Goal: Transaction & Acquisition: Book appointment/travel/reservation

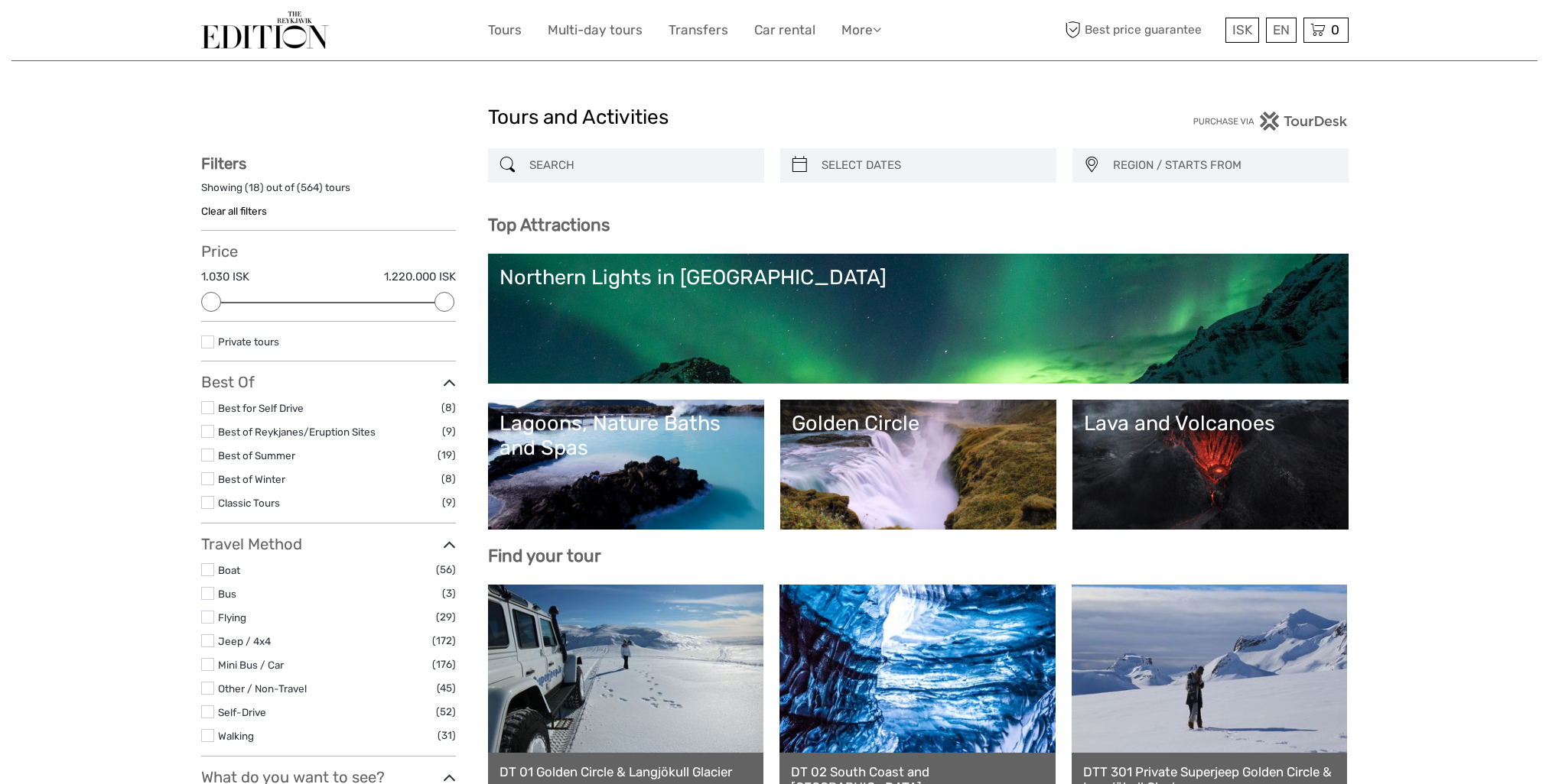
select select
click at [643, 179] on div at bounding box center [625, 166] width 276 height 34
click at [647, 251] on div "Top Attractions Lava and Volcanoes Golden Circle Lagoons, Nature Baths and Spas…" at bounding box center [918, 390] width 860 height 351
click at [649, 274] on div "Northern Lights in Iceland" at bounding box center [918, 277] width 838 height 25
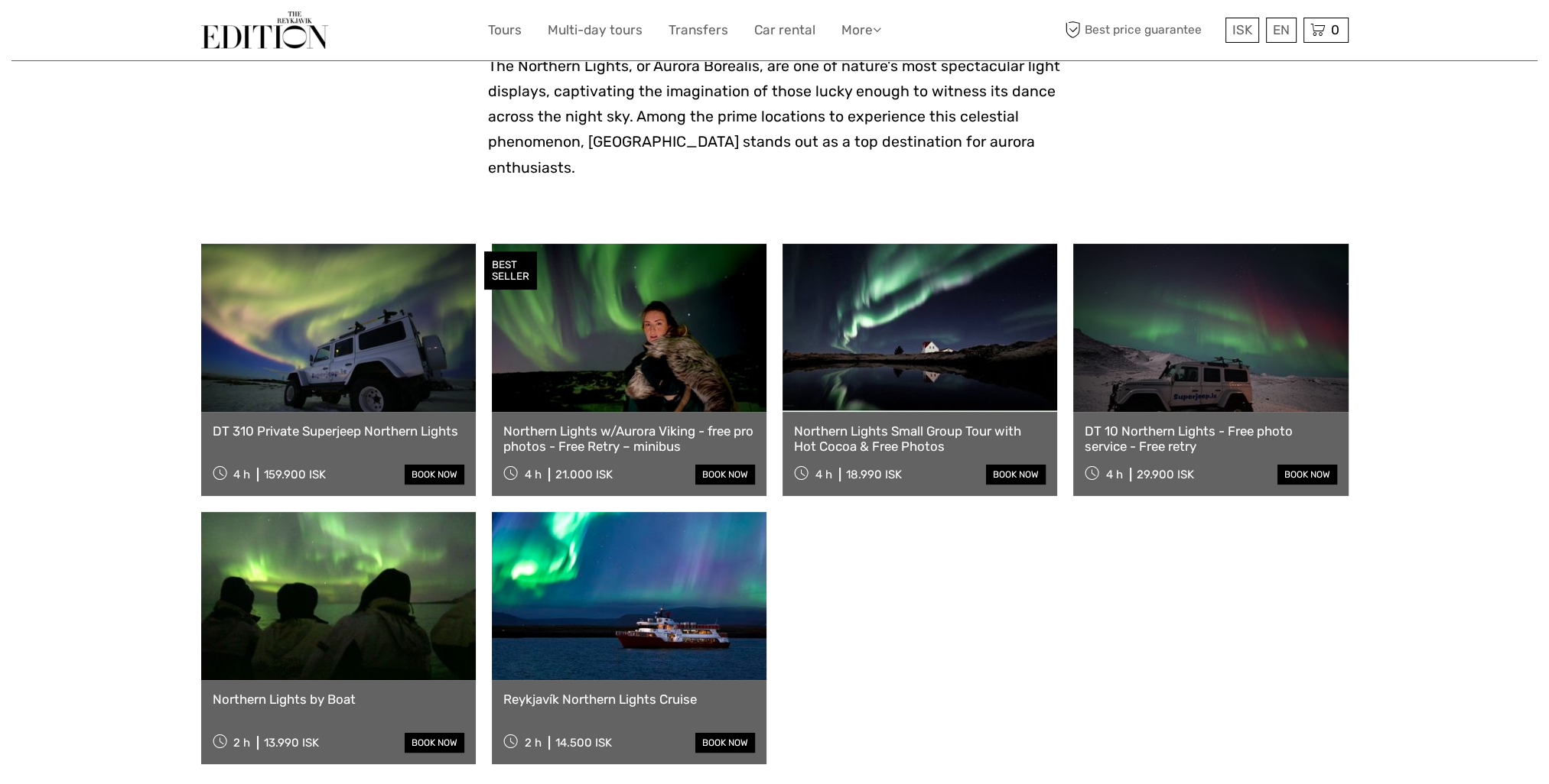
click at [673, 602] on link at bounding box center [629, 597] width 275 height 169
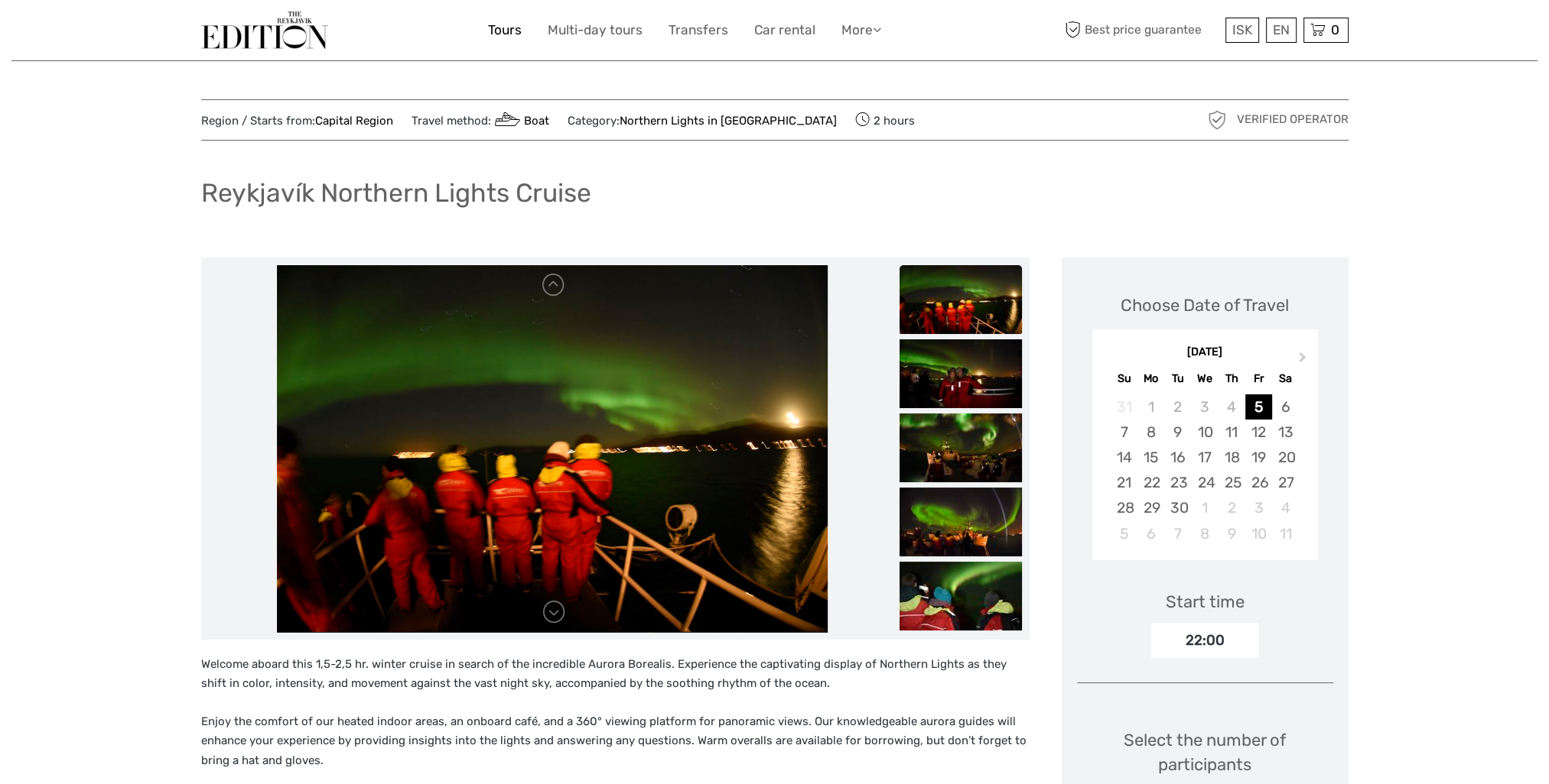
click at [502, 34] on link "Tours" at bounding box center [505, 29] width 34 height 22
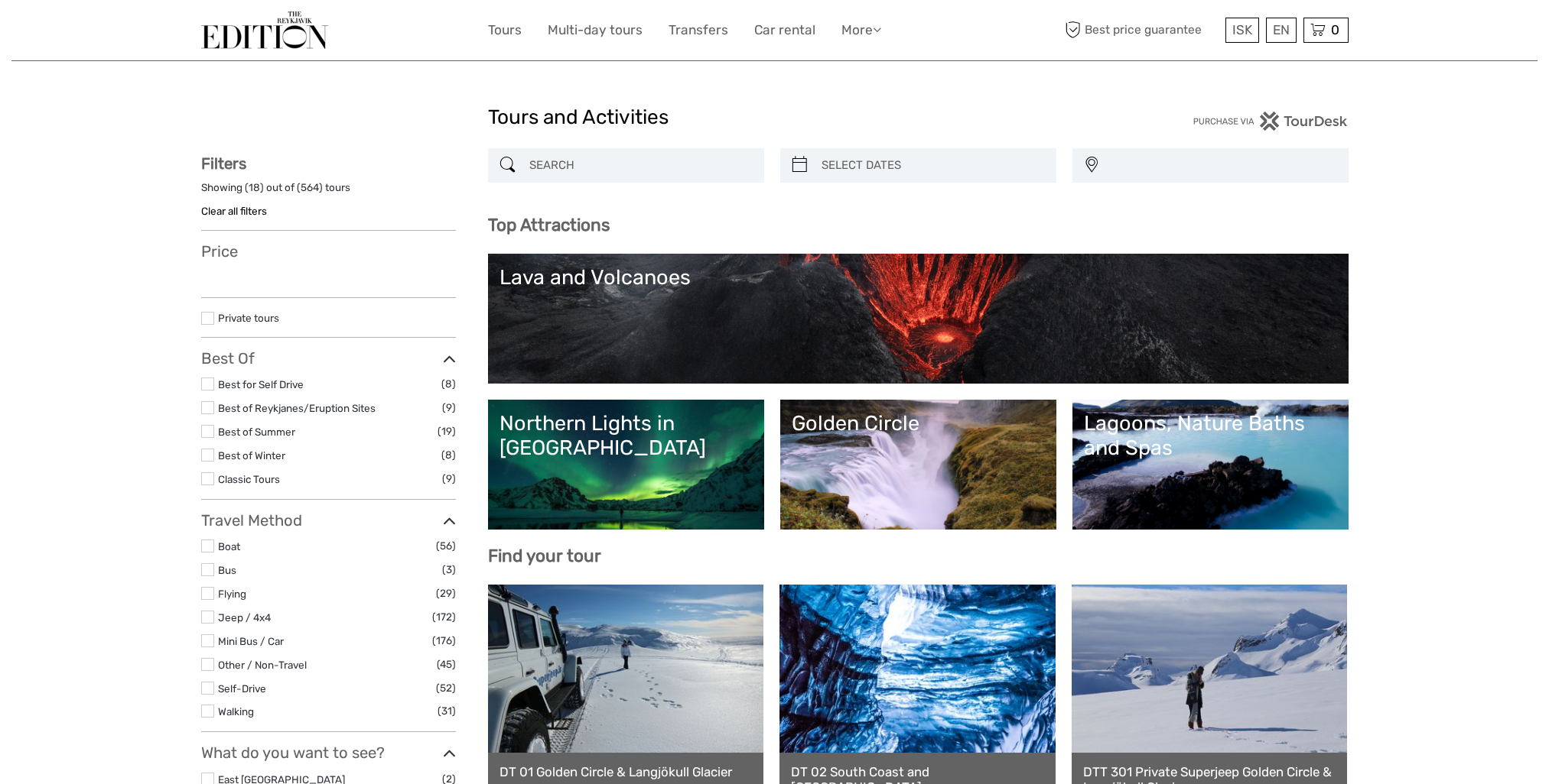
select select
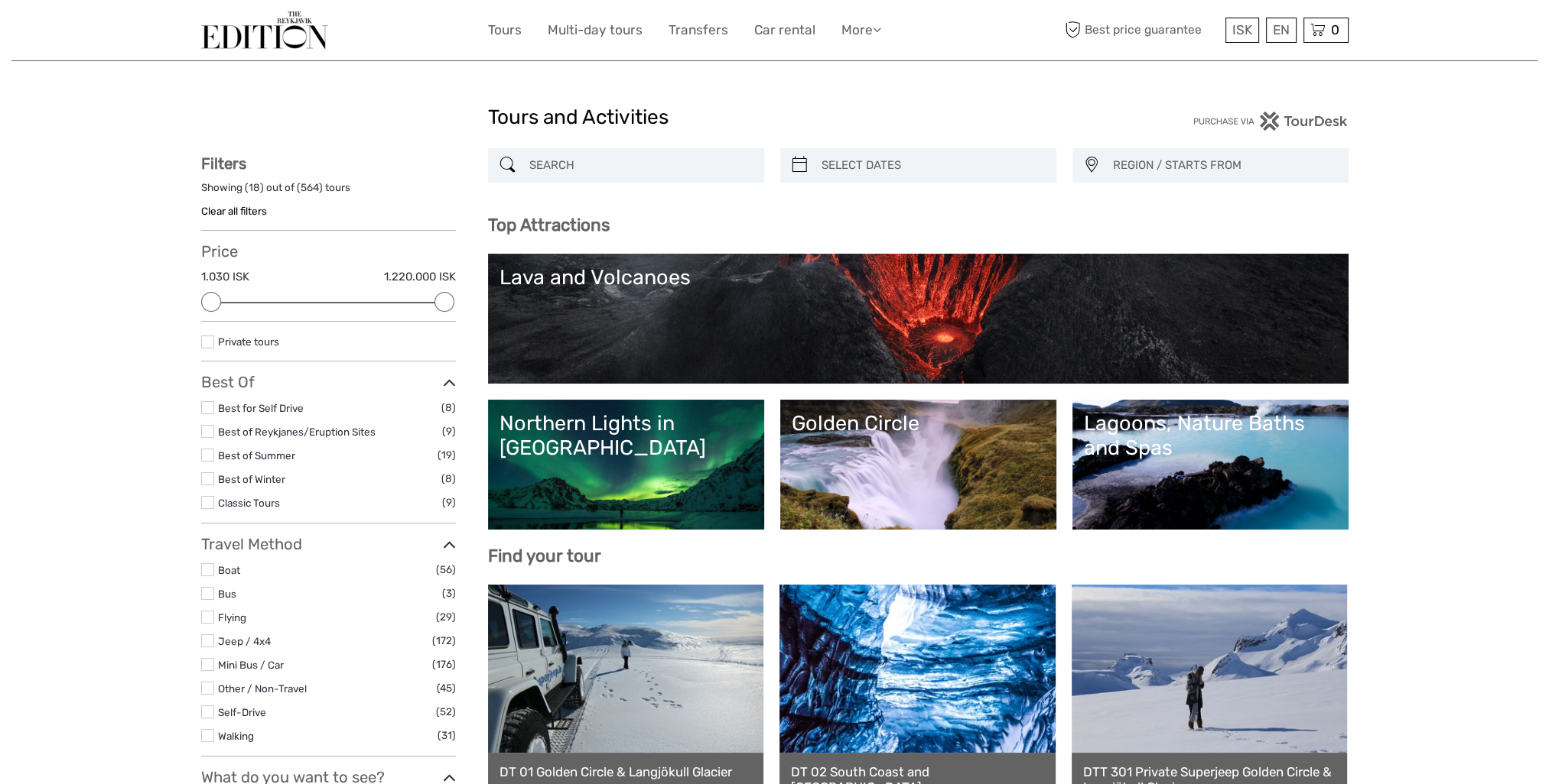
click at [709, 154] on input "search" at bounding box center [639, 166] width 233 height 27
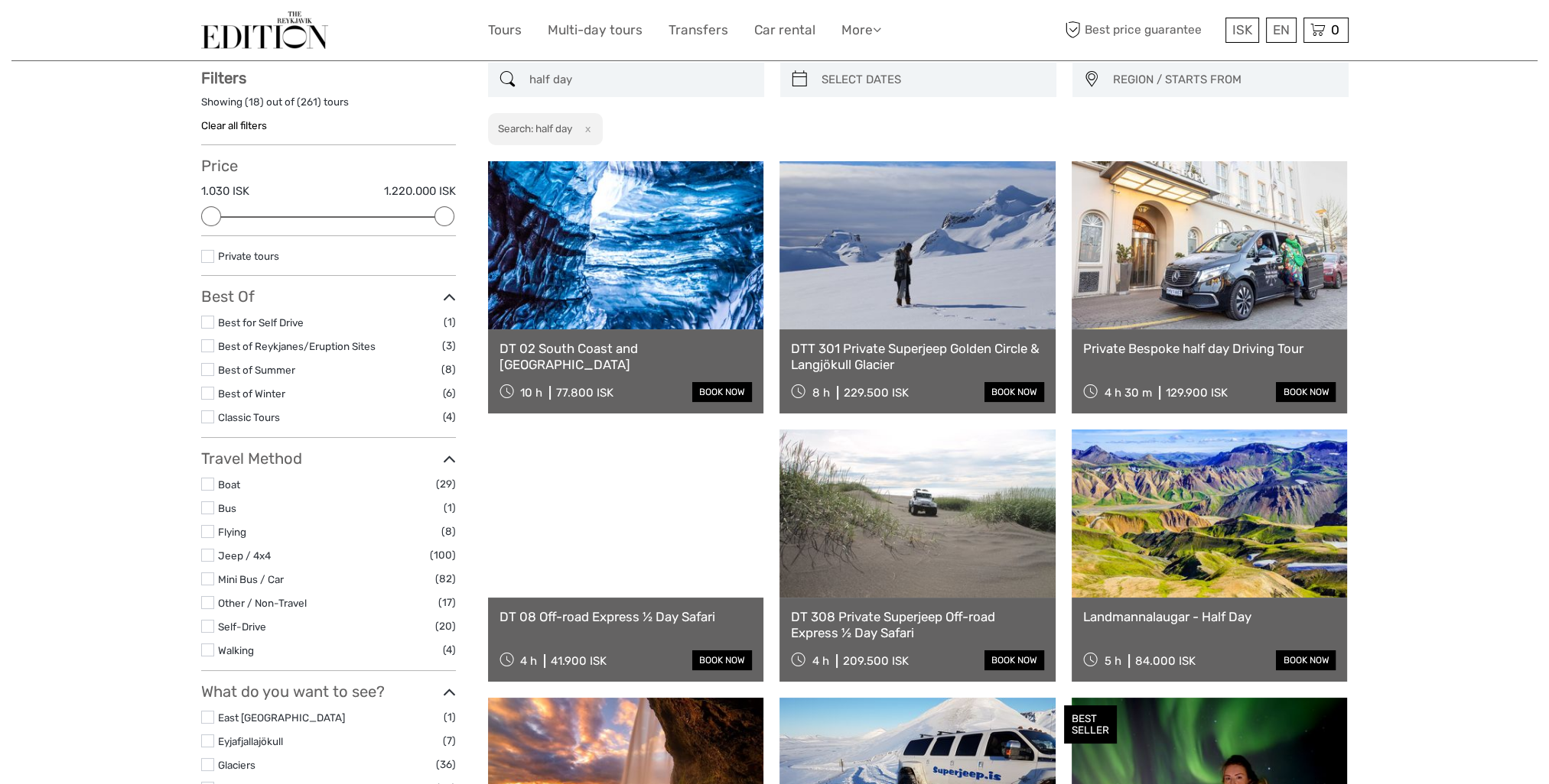
scroll to position [86, 0]
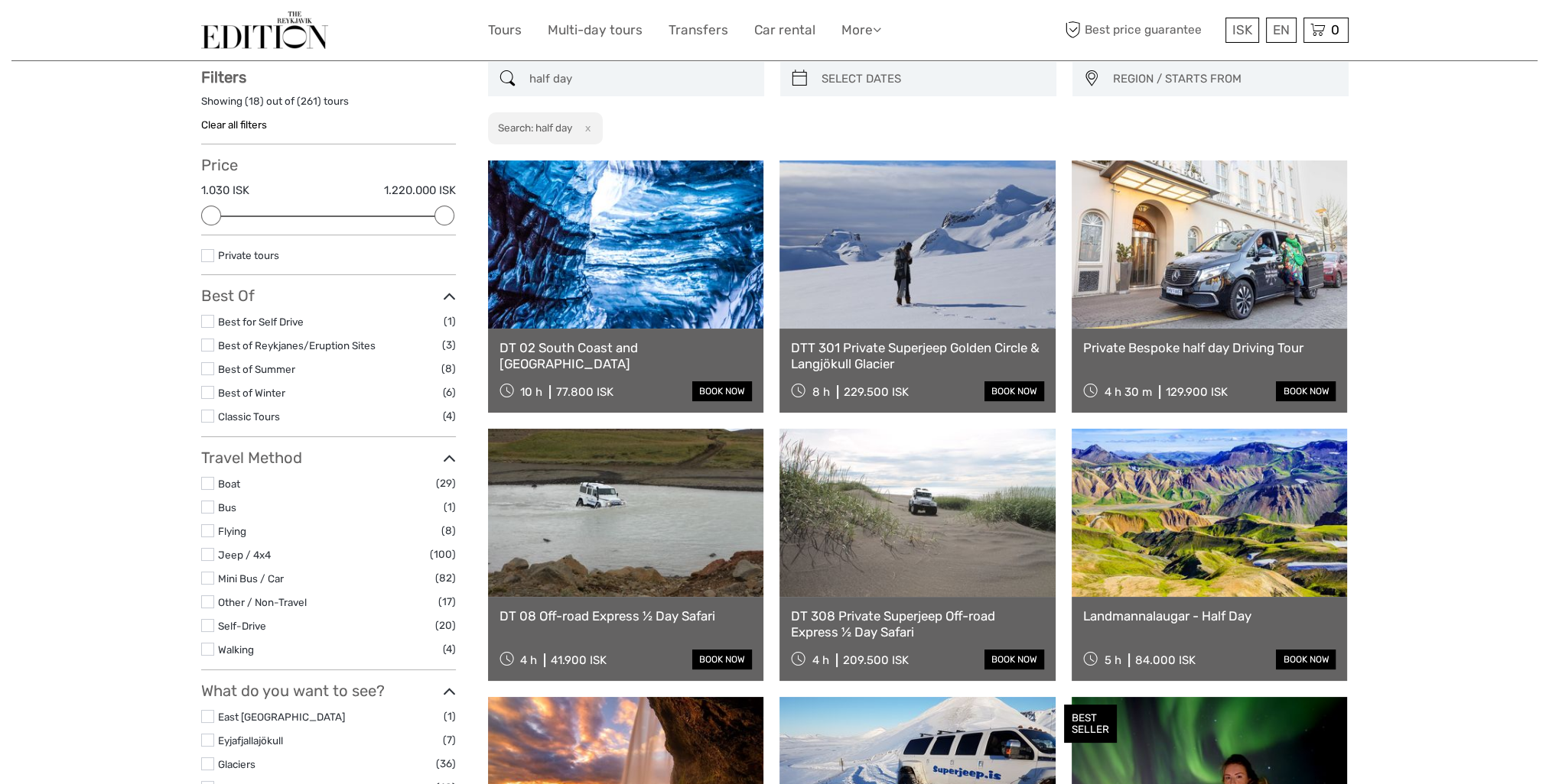
type input "half day"
click at [614, 570] on link at bounding box center [625, 513] width 276 height 169
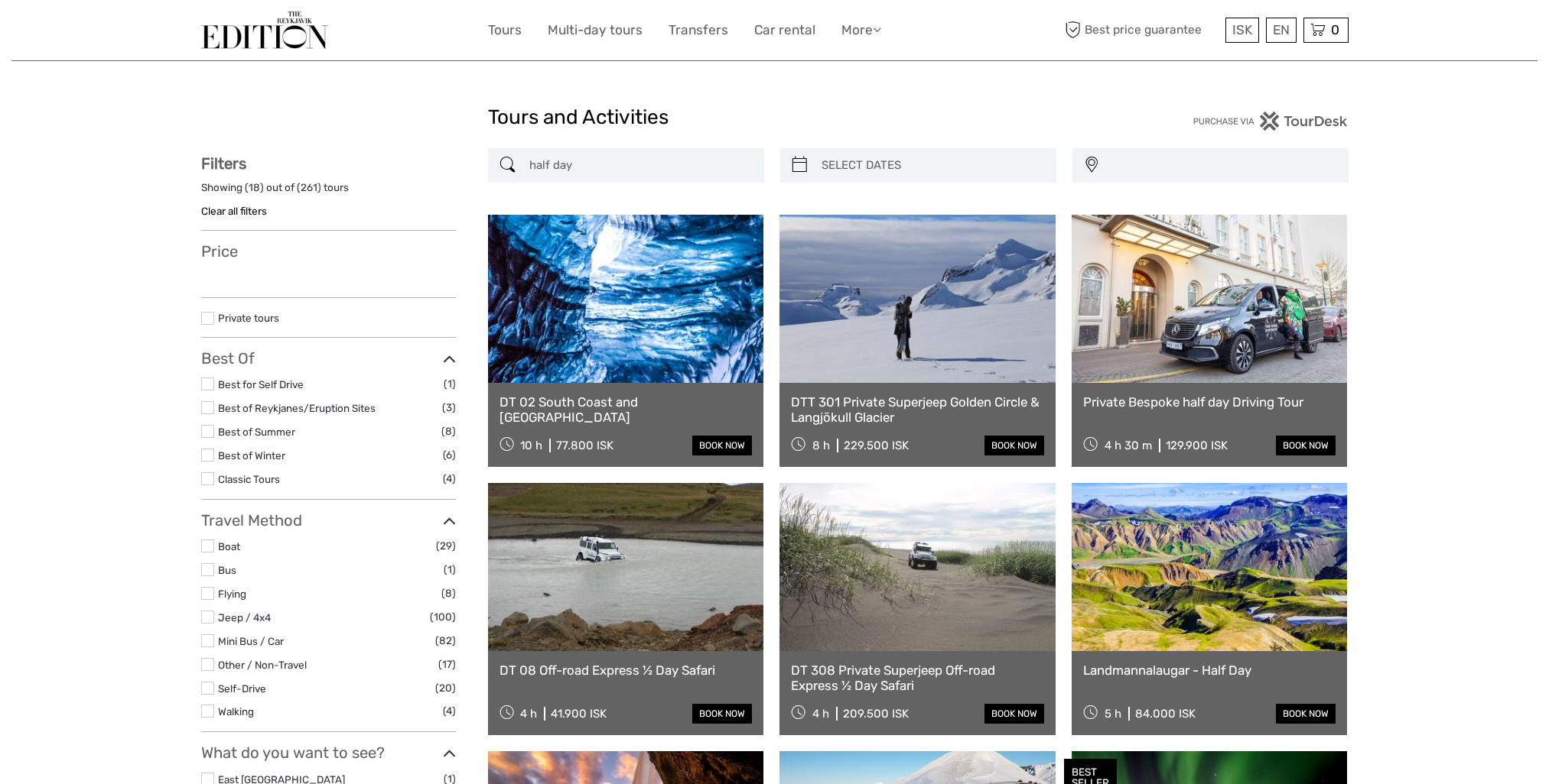
select select
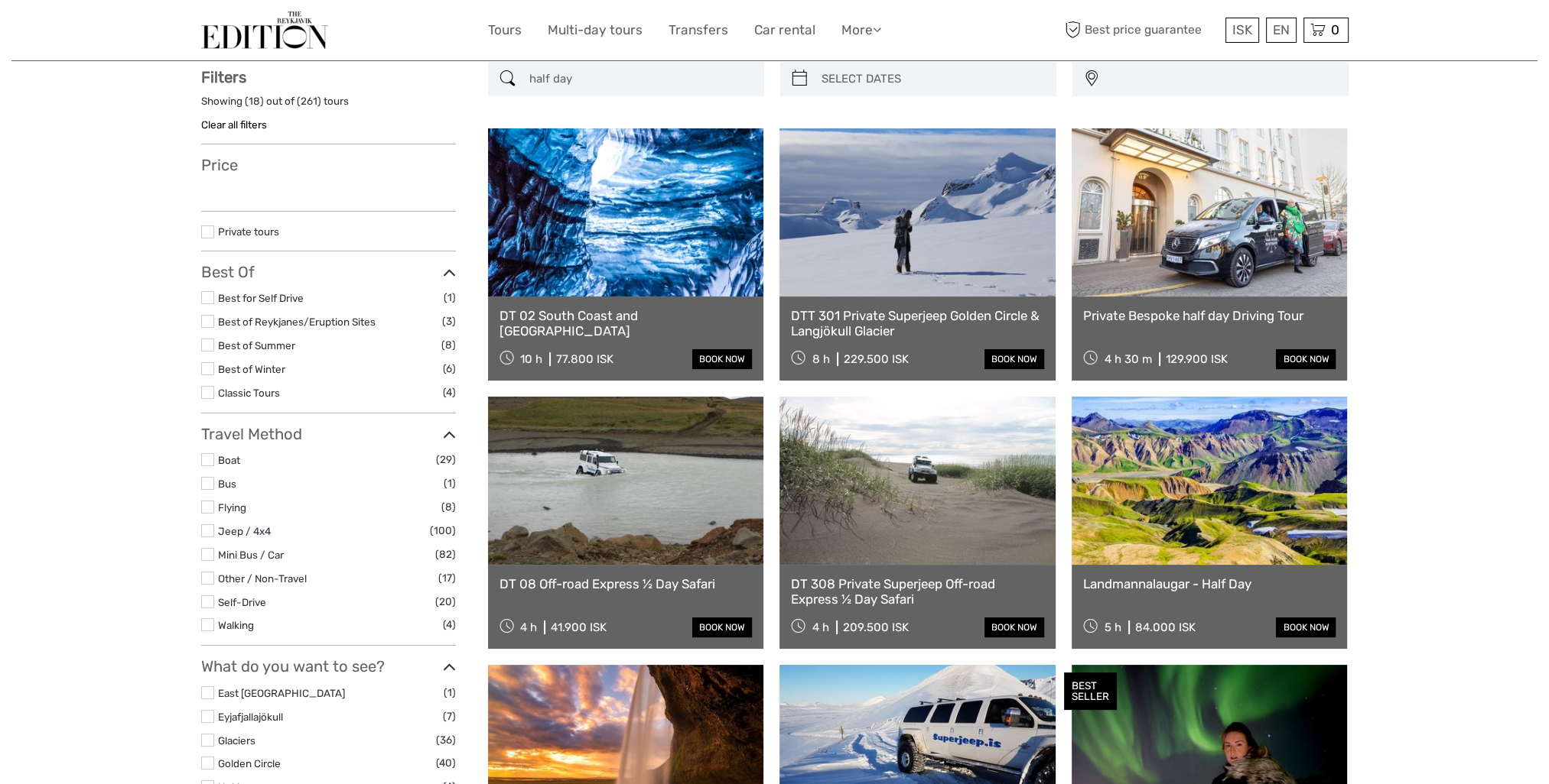
select select
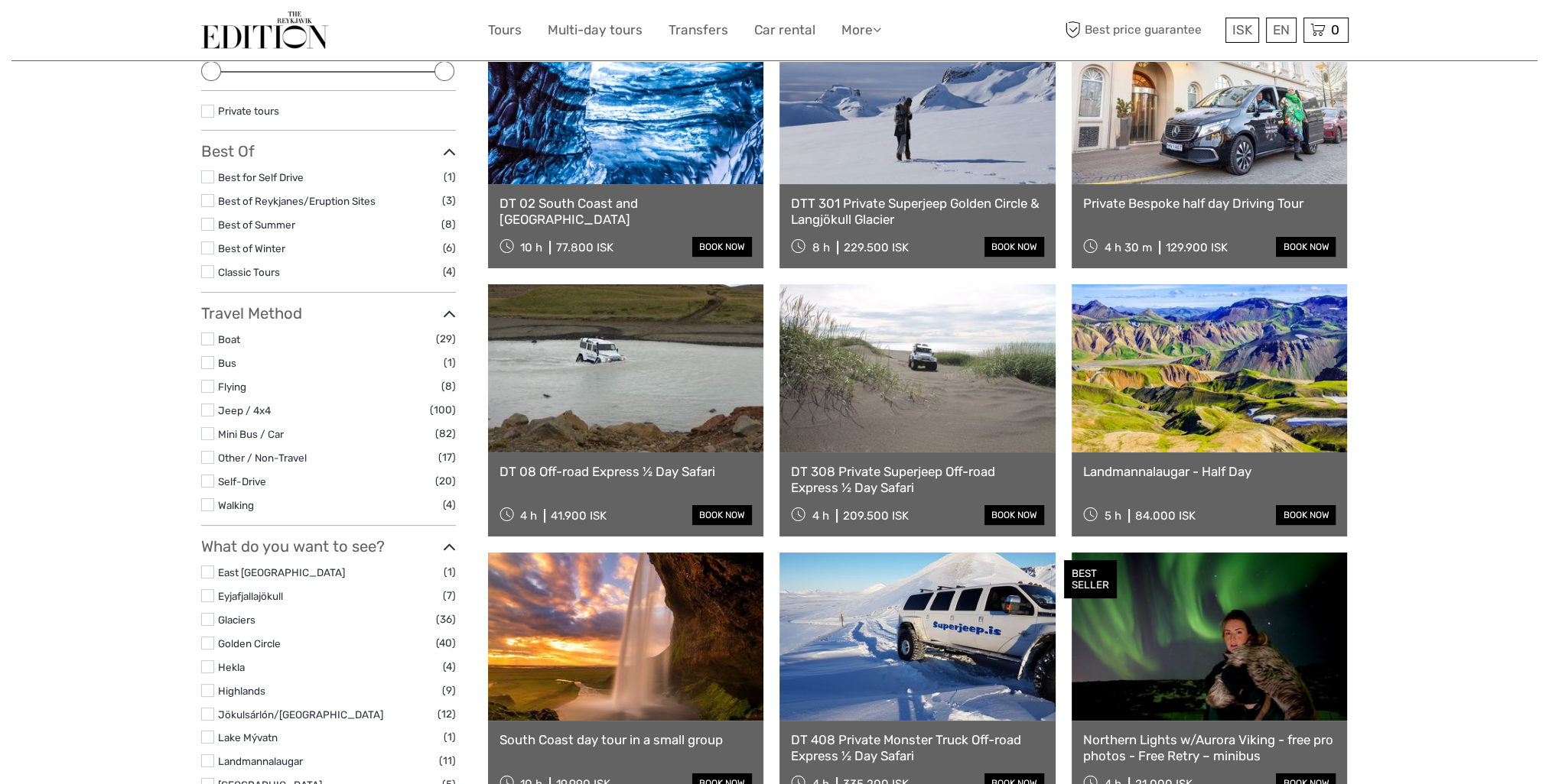
scroll to position [240, 0]
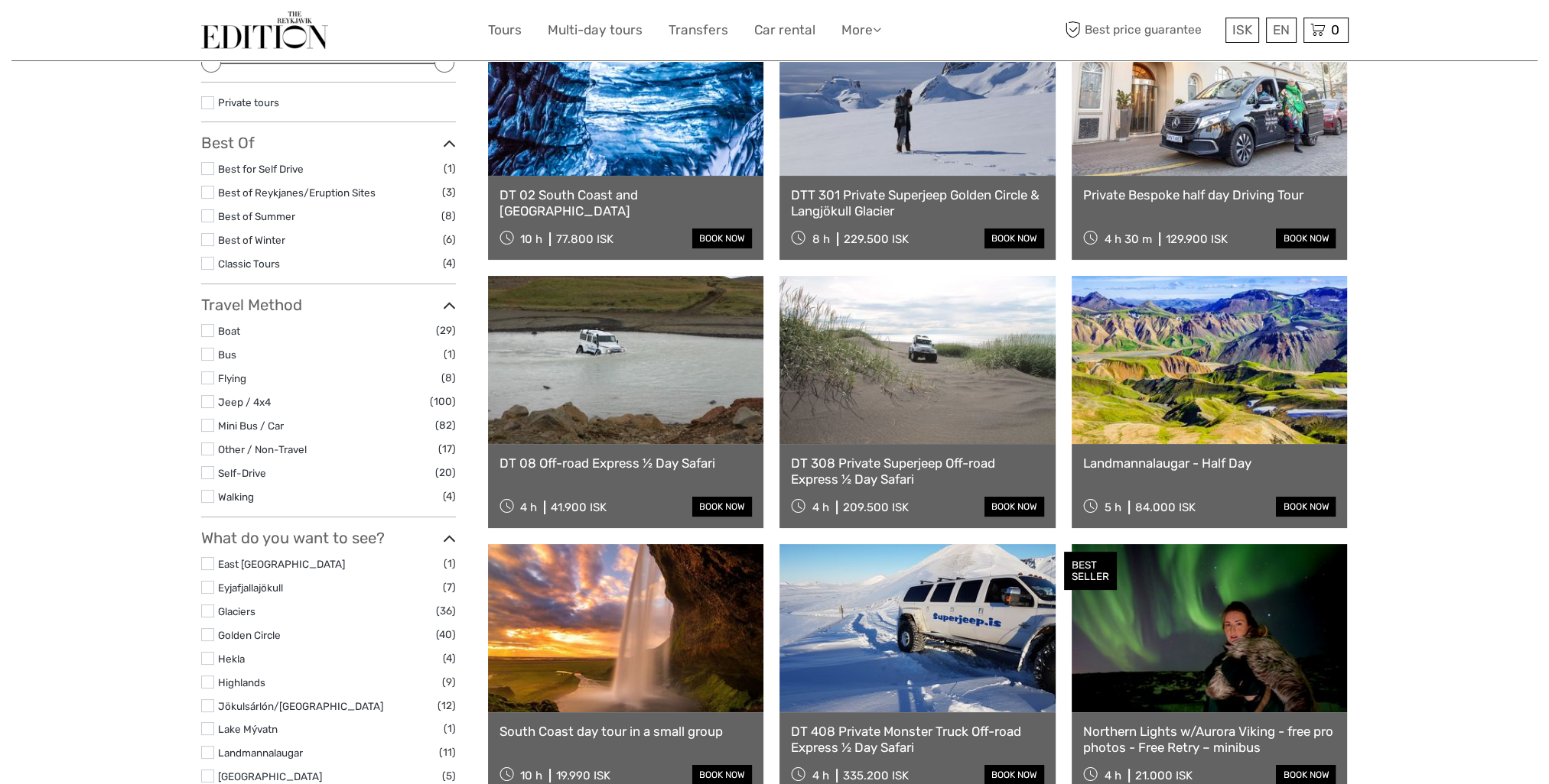
click at [934, 431] on link at bounding box center [917, 360] width 276 height 169
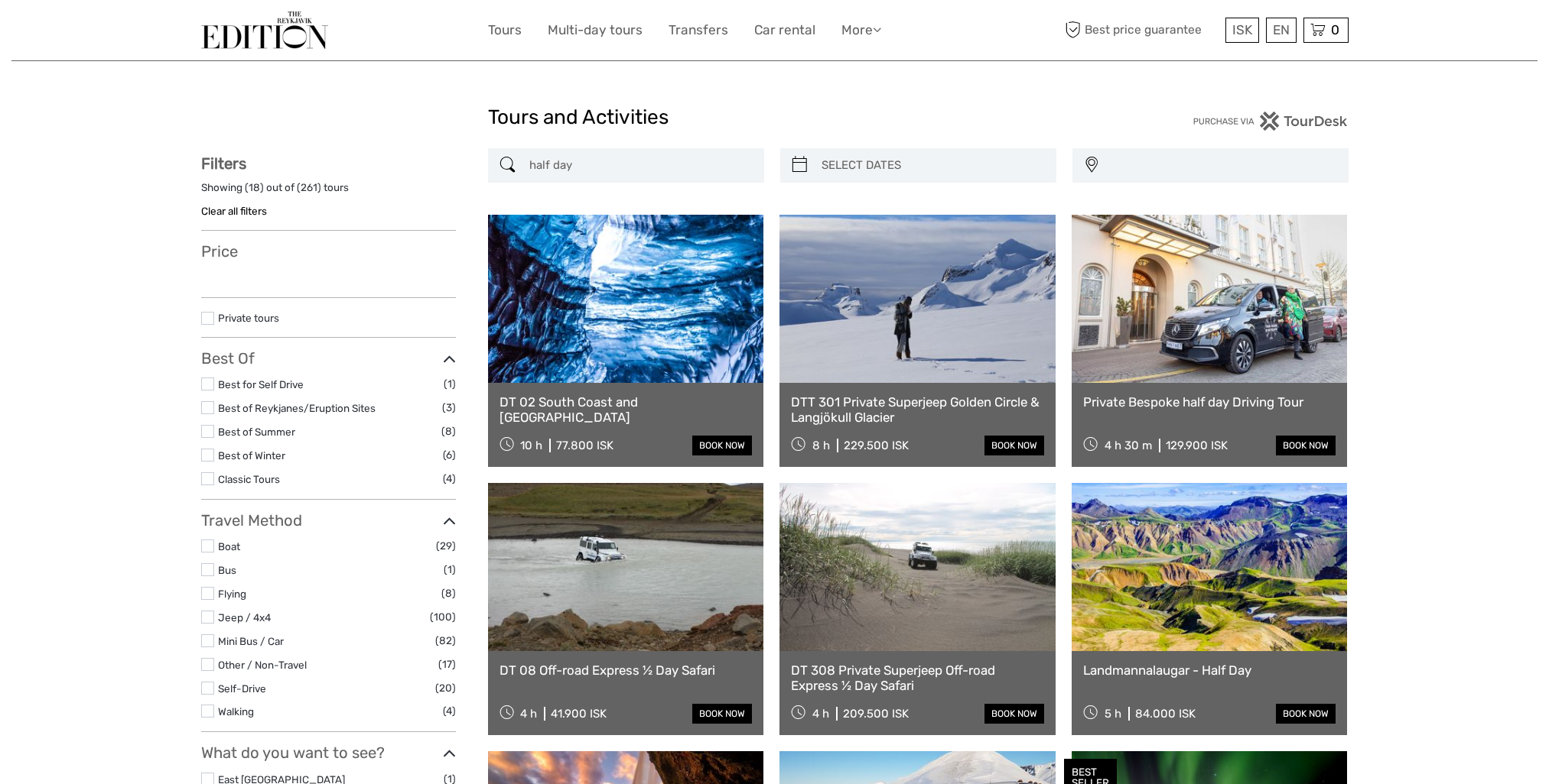
select select
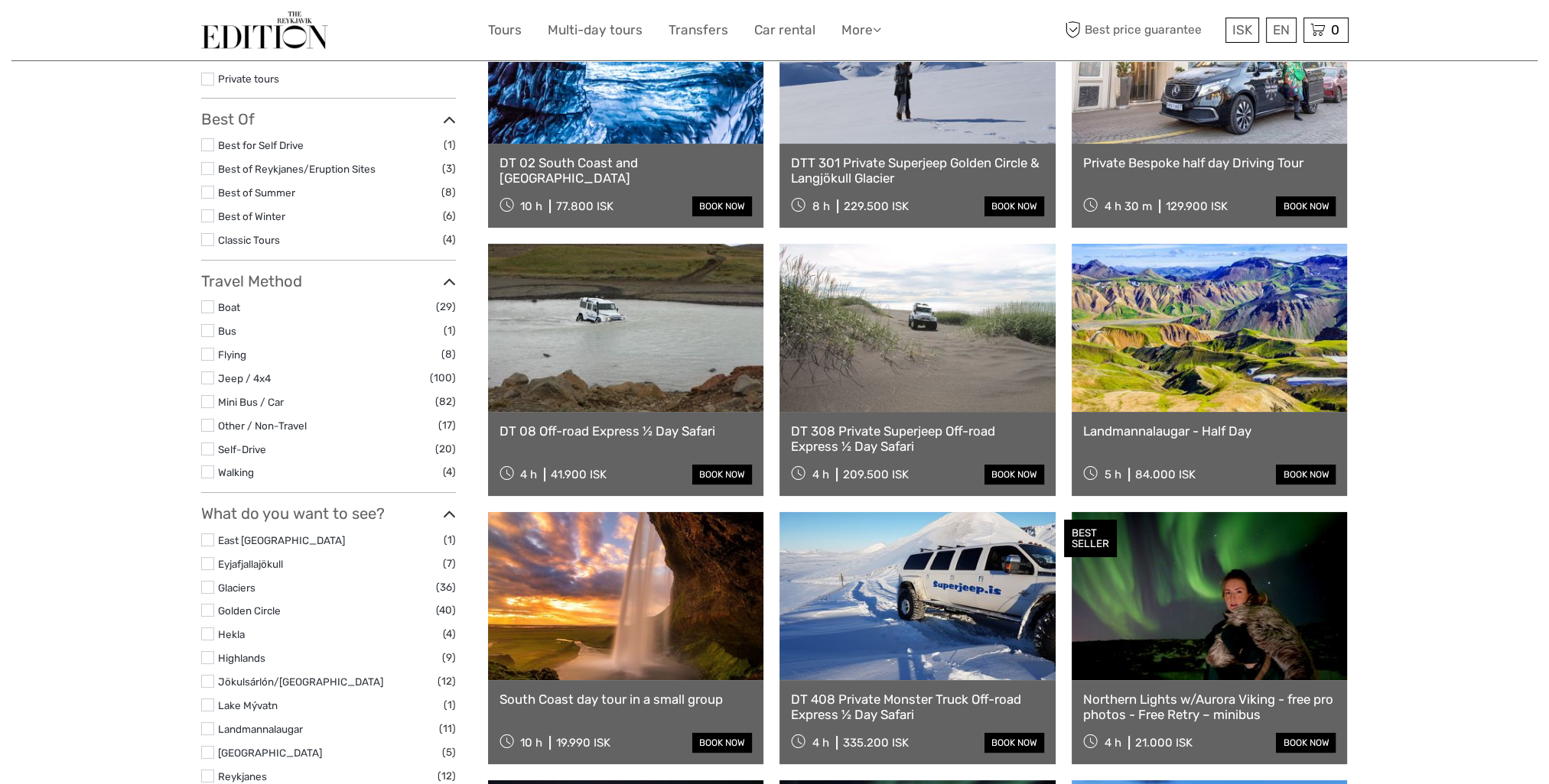
select select
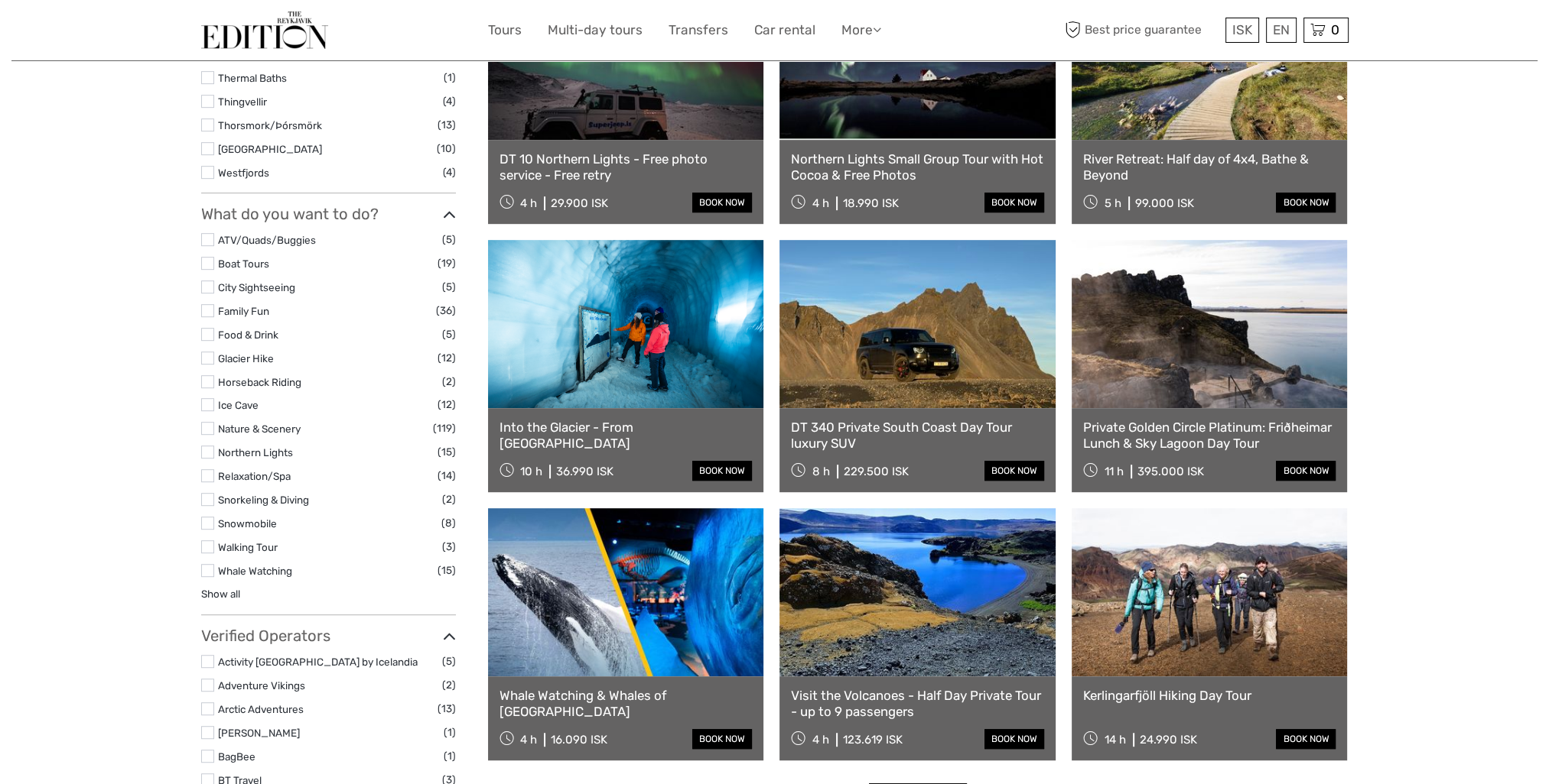
scroll to position [1004, 0]
